Goal: Navigation & Orientation: Locate item on page

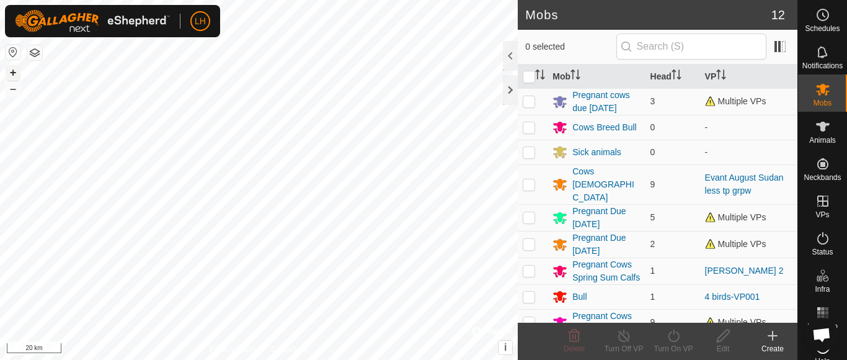
click at [13, 74] on button "+" at bounding box center [13, 72] width 15 height 15
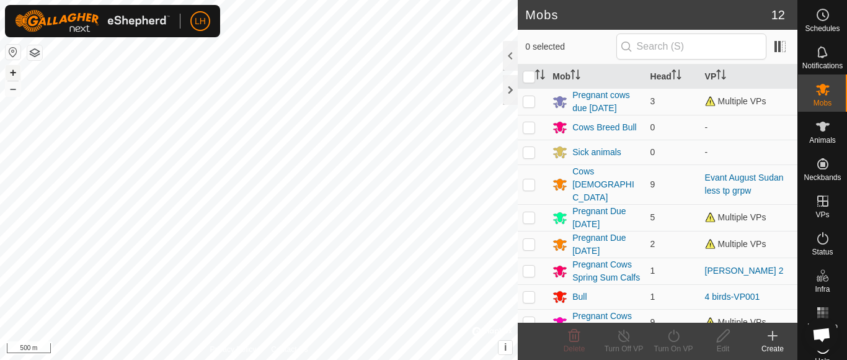
click at [10, 73] on button "+" at bounding box center [13, 72] width 15 height 15
click at [11, 73] on button "+" at bounding box center [13, 72] width 15 height 15
